Goal: Information Seeking & Learning: Learn about a topic

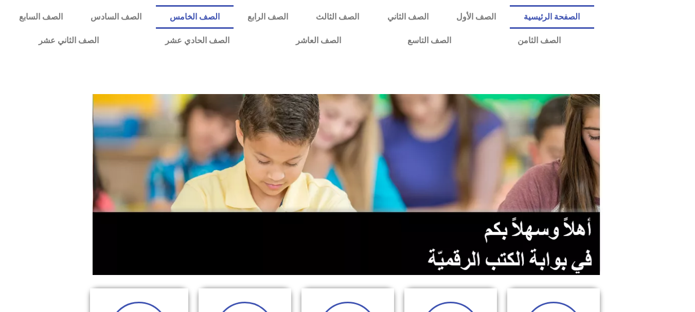
click at [233, 20] on link "الصف الخامس" at bounding box center [195, 17] width 78 height 24
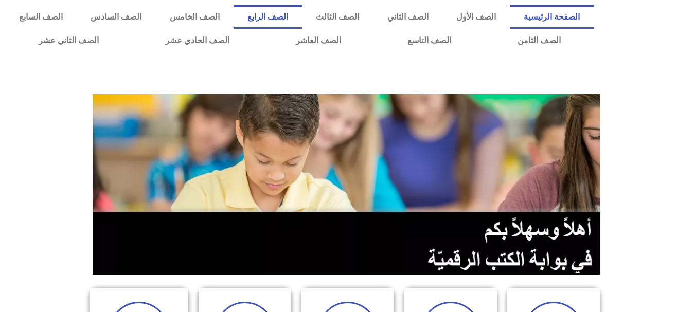
click at [302, 21] on link "الصف الرابع" at bounding box center [267, 17] width 68 height 24
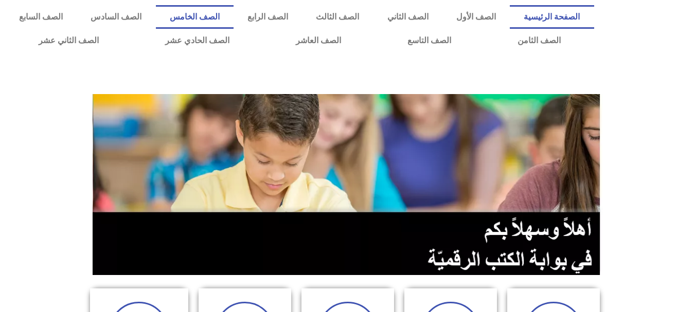
click at [233, 13] on link "الصف الخامس" at bounding box center [195, 17] width 78 height 24
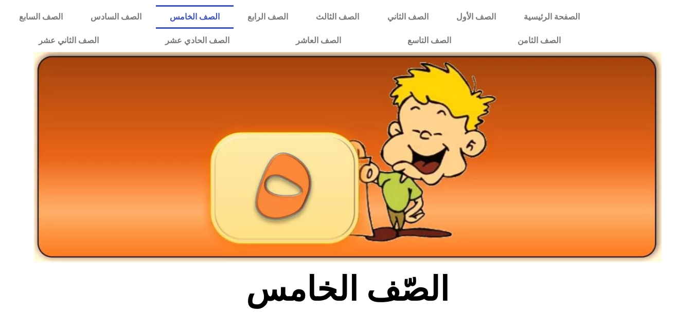
click at [316, 184] on img at bounding box center [347, 157] width 627 height 211
click at [455, 273] on h2 "الصّف الخامس" at bounding box center [347, 289] width 340 height 40
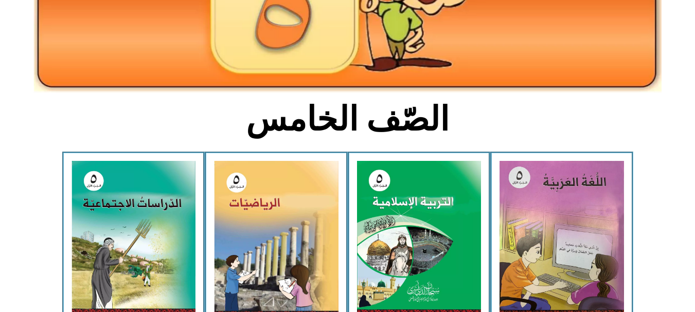
scroll to position [185, 0]
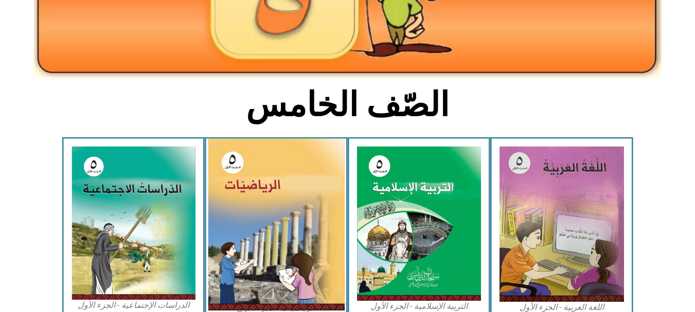
click at [323, 243] on img at bounding box center [276, 225] width 137 height 172
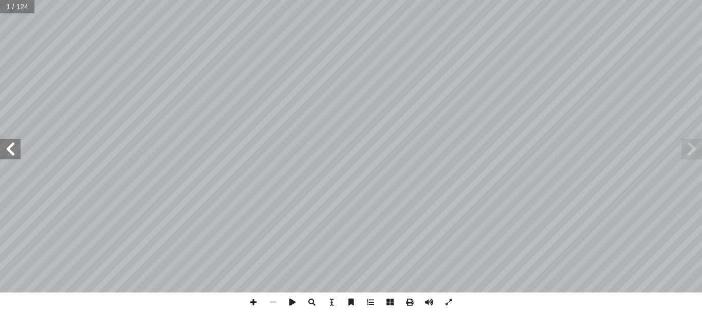
click at [689, 157] on span at bounding box center [692, 149] width 21 height 21
drag, startPoint x: 12, startPoint y: 158, endPoint x: 11, endPoint y: 147, distance: 11.4
click at [11, 147] on span at bounding box center [10, 149] width 21 height 21
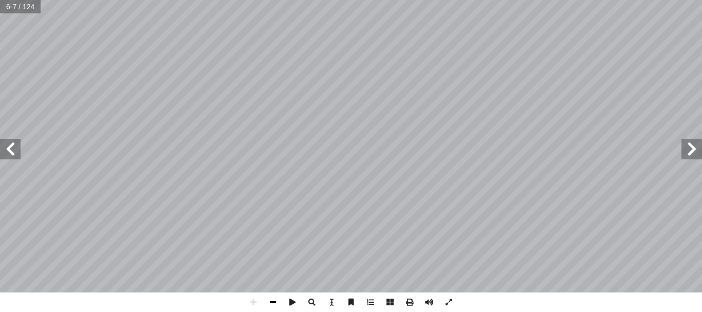
click at [270, 299] on span at bounding box center [273, 303] width 20 height 20
click at [9, 148] on span at bounding box center [10, 149] width 21 height 21
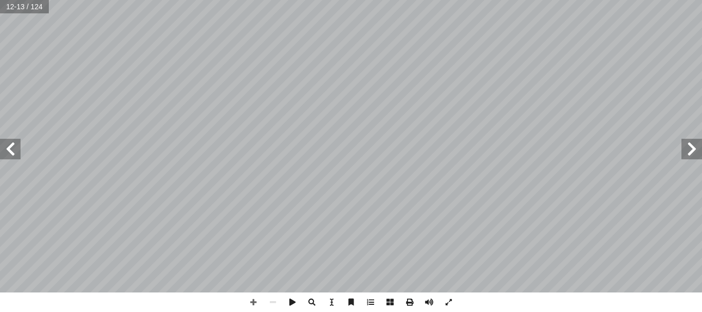
click at [9, 148] on span at bounding box center [10, 149] width 21 height 21
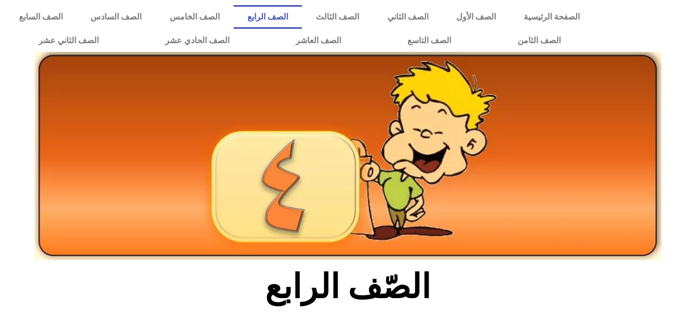
click at [402, 213] on img at bounding box center [347, 156] width 627 height 209
click at [519, 263] on div at bounding box center [348, 180] width 638 height 172
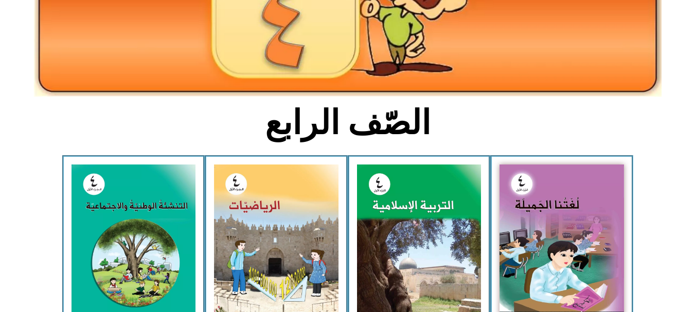
scroll to position [180, 0]
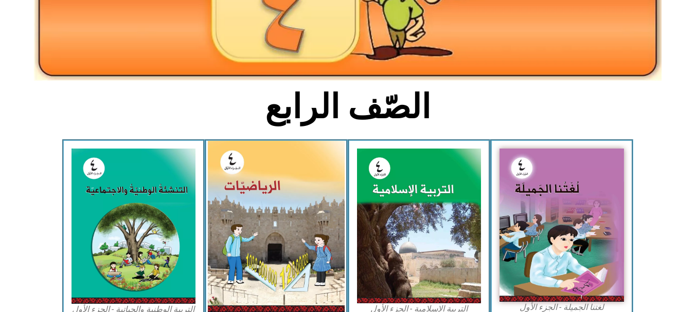
click at [304, 238] on img at bounding box center [276, 226] width 137 height 171
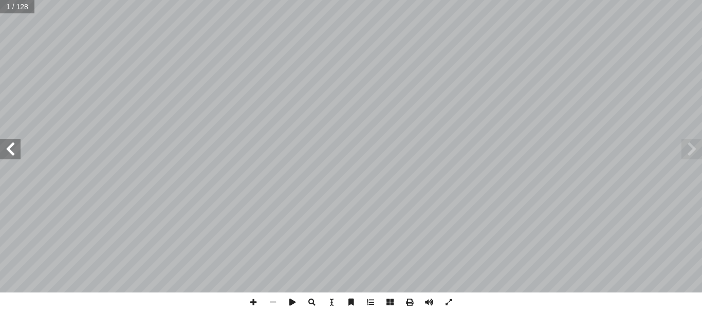
click at [13, 153] on span at bounding box center [10, 149] width 21 height 21
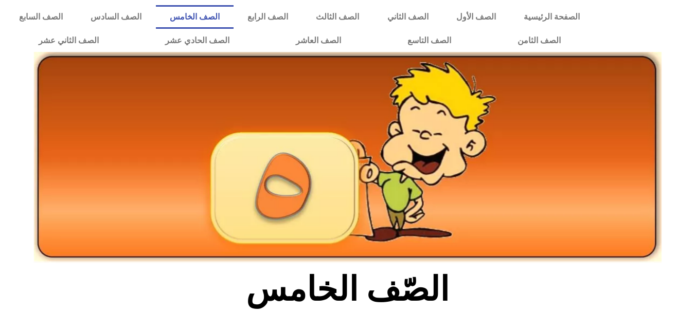
click at [352, 190] on img at bounding box center [347, 157] width 627 height 211
click at [408, 201] on img at bounding box center [347, 157] width 627 height 211
click at [155, 23] on link "الصف السادس" at bounding box center [116, 17] width 79 height 24
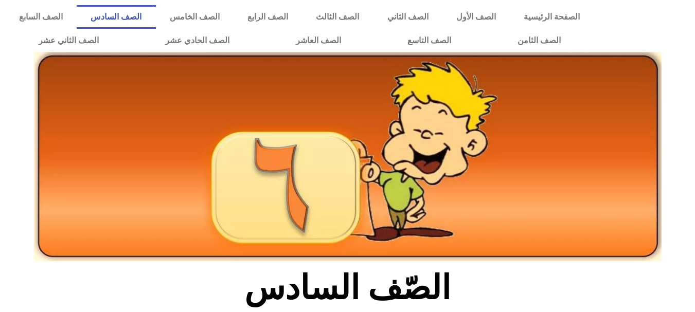
click at [224, 95] on img at bounding box center [347, 157] width 627 height 210
click at [224, 109] on img at bounding box center [347, 157] width 627 height 210
drag, startPoint x: 405, startPoint y: 273, endPoint x: 346, endPoint y: 278, distance: 59.9
click at [346, 278] on h2 "الصّف السادس" at bounding box center [347, 288] width 340 height 40
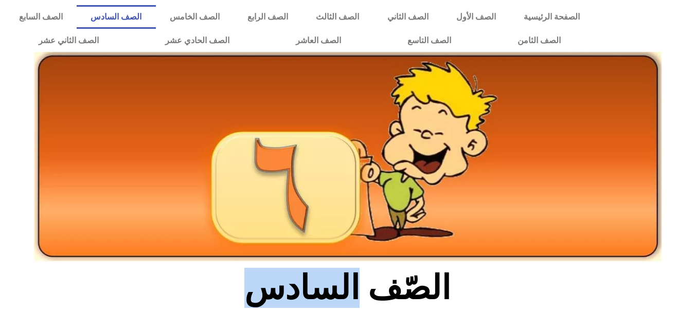
click at [346, 278] on h2 "الصّف السادس" at bounding box center [347, 288] width 340 height 40
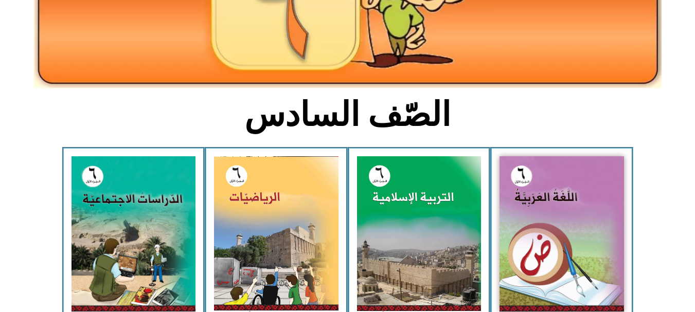
scroll to position [184, 0]
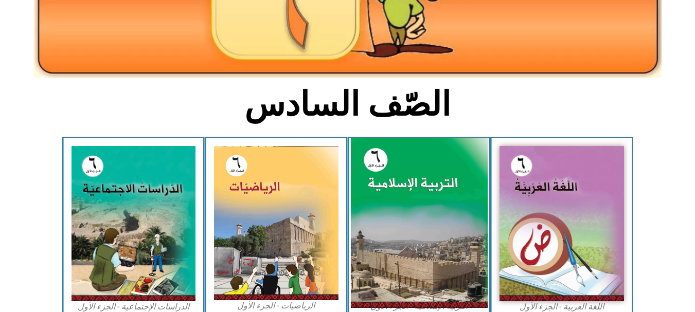
click at [446, 276] on img at bounding box center [418, 223] width 137 height 170
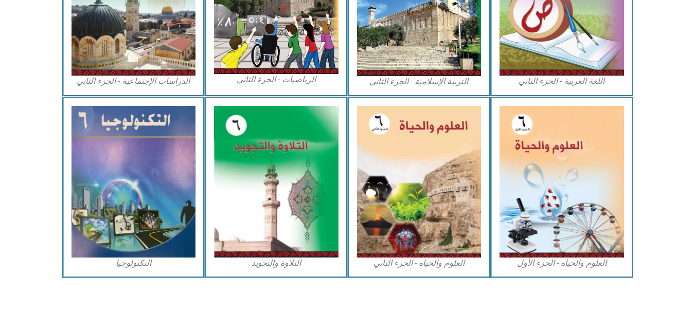
scroll to position [605, 0]
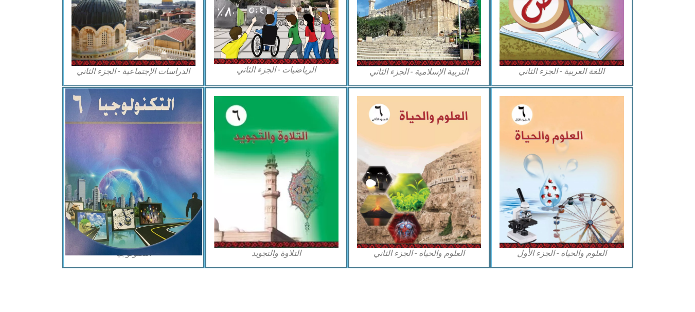
click at [162, 219] on img at bounding box center [133, 171] width 137 height 167
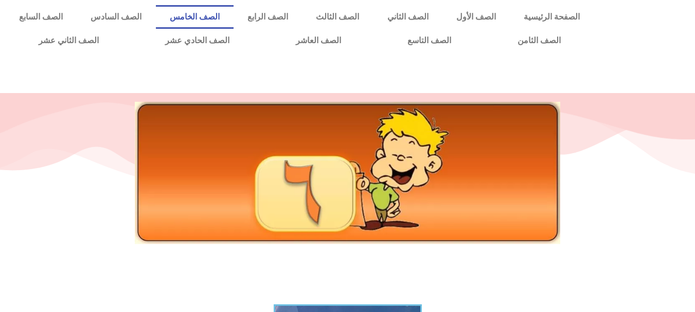
click at [233, 12] on link "الصف الخامس" at bounding box center [195, 17] width 78 height 24
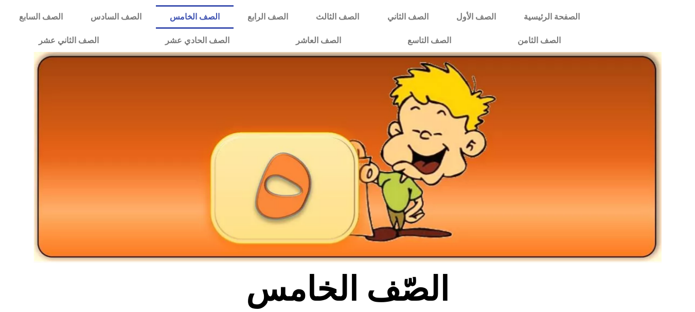
click at [462, 267] on div at bounding box center [348, 181] width 638 height 175
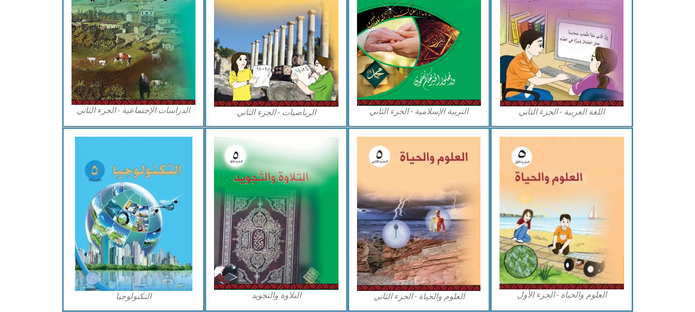
scroll to position [576, 0]
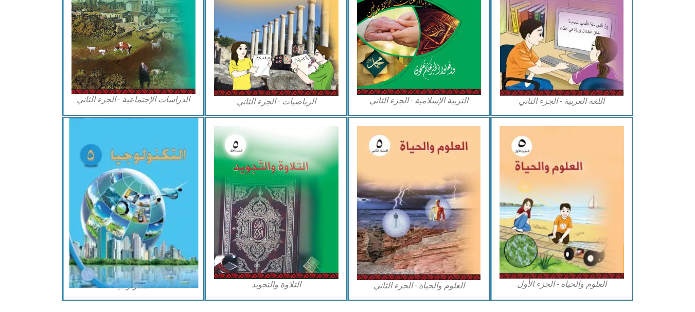
click at [168, 242] on img at bounding box center [133, 203] width 130 height 170
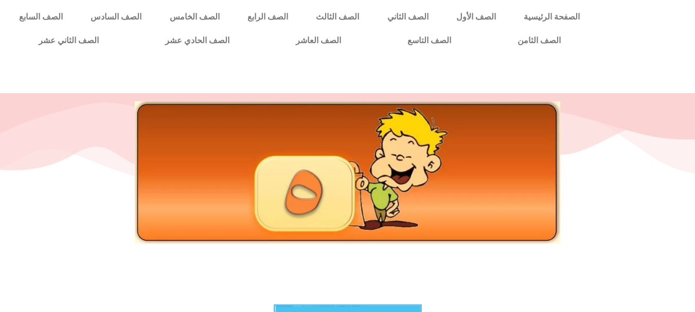
click at [398, 268] on div at bounding box center [347, 197] width 695 height 206
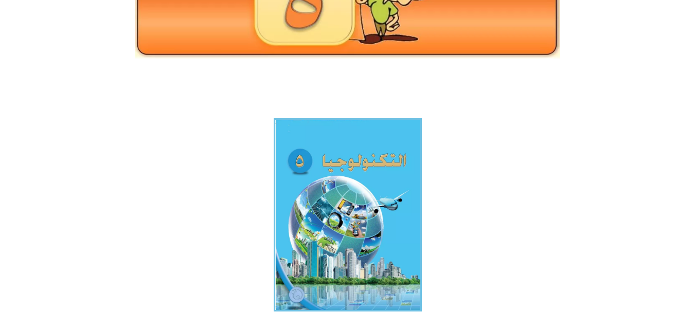
scroll to position [202, 0]
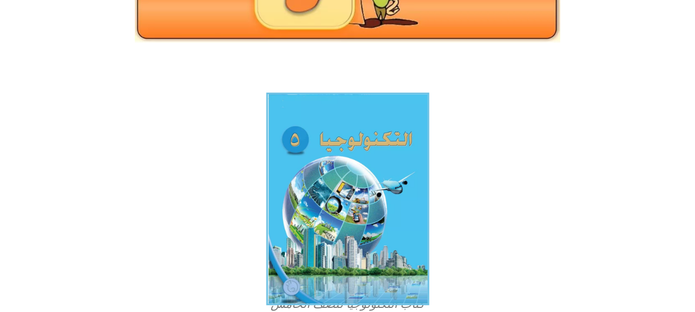
click at [388, 267] on img at bounding box center [347, 199] width 163 height 213
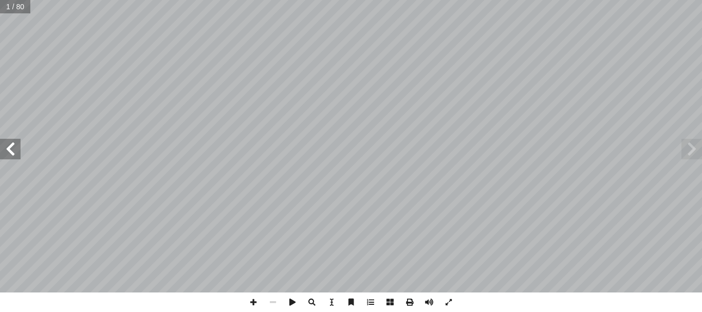
click at [9, 150] on span at bounding box center [10, 149] width 21 height 21
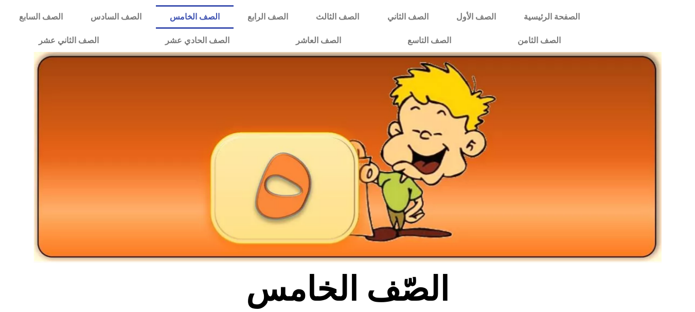
scroll to position [576, 0]
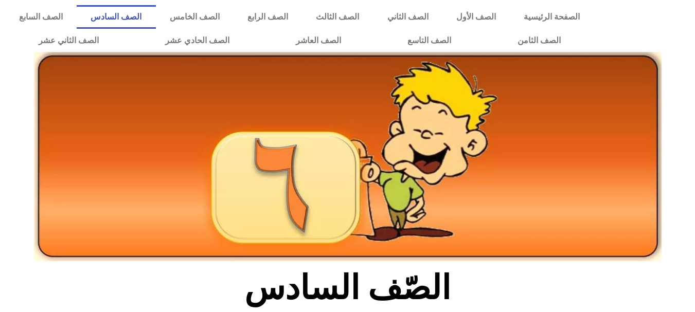
scroll to position [605, 0]
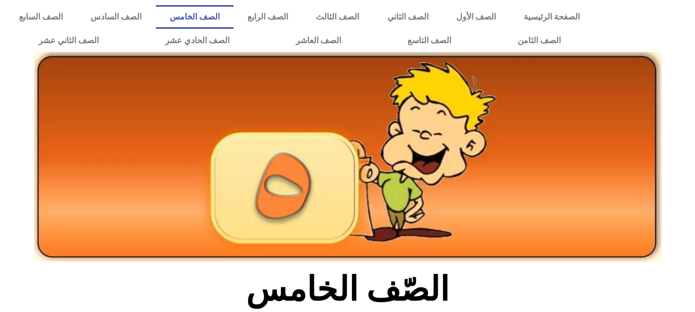
click at [486, 282] on h2 "الصّف الخامس" at bounding box center [347, 289] width 340 height 40
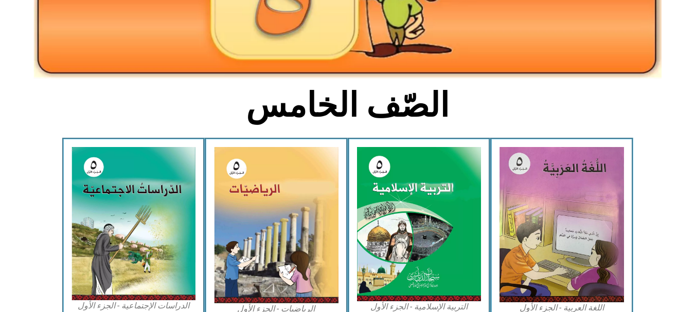
scroll to position [185, 0]
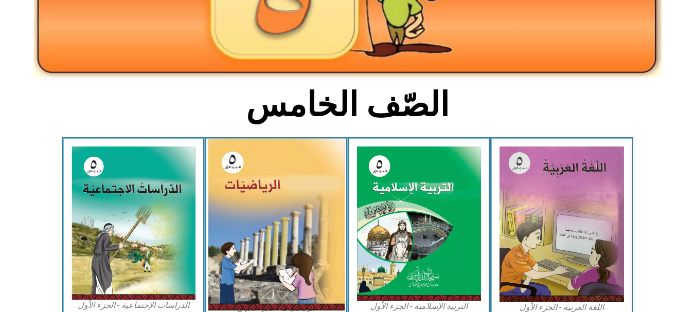
click at [291, 262] on img at bounding box center [276, 225] width 137 height 172
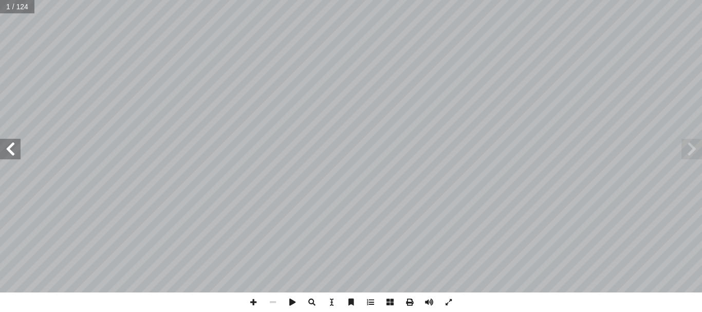
click at [9, 156] on span at bounding box center [10, 149] width 21 height 21
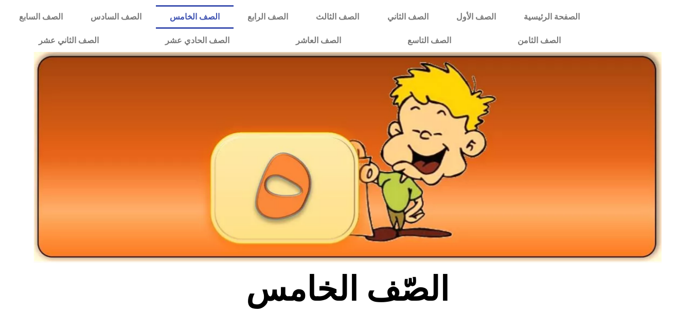
click at [471, 135] on img at bounding box center [347, 157] width 627 height 211
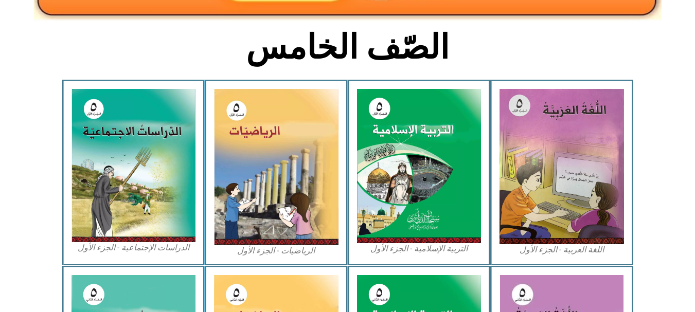
scroll to position [247, 0]
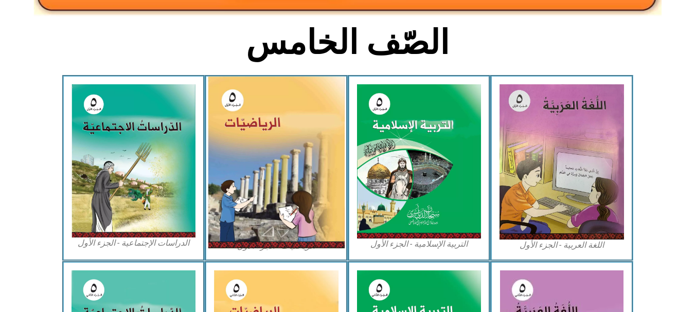
click at [293, 179] on img at bounding box center [276, 163] width 137 height 172
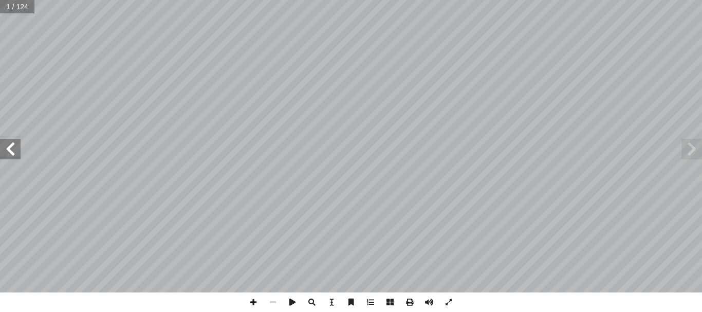
click at [16, 145] on span at bounding box center [10, 149] width 21 height 21
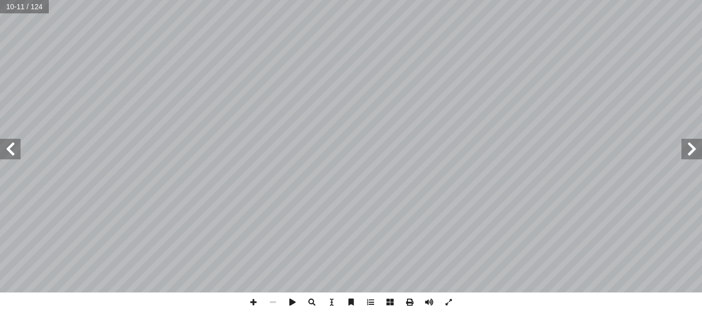
click at [16, 145] on span at bounding box center [10, 149] width 21 height 21
click at [690, 151] on span at bounding box center [692, 149] width 21 height 21
click at [17, 155] on span at bounding box center [10, 149] width 21 height 21
